Goal: Transaction & Acquisition: Purchase product/service

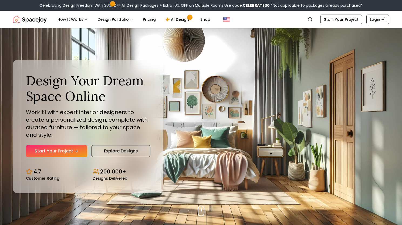
click at [71, 153] on link "Start Your Project" at bounding box center [56, 151] width 61 height 12
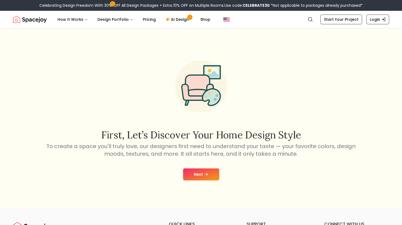
click at [202, 175] on button "Next" at bounding box center [201, 175] width 36 height 12
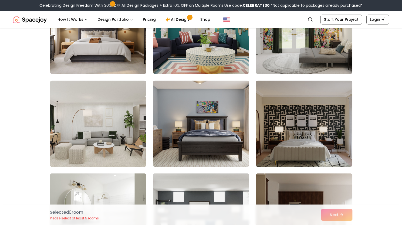
scroll to position [405, 0]
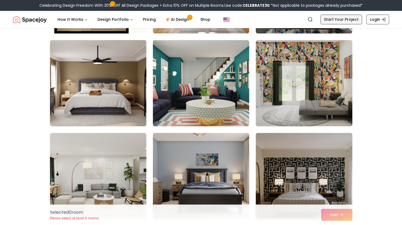
click at [348, 15] on link "Start Your Project" at bounding box center [342, 20] width 42 height 10
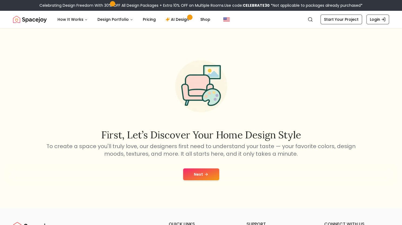
click at [217, 169] on button "Next" at bounding box center [201, 175] width 36 height 12
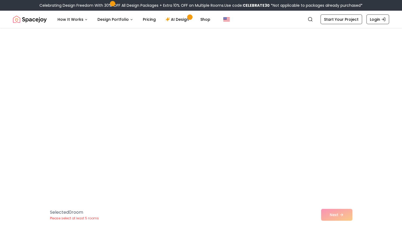
scroll to position [1946, 0]
